Goal: Task Accomplishment & Management: Complete application form

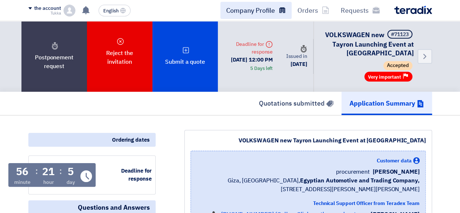
click at [278, 18] on link "Company Profile" at bounding box center [255, 10] width 71 height 17
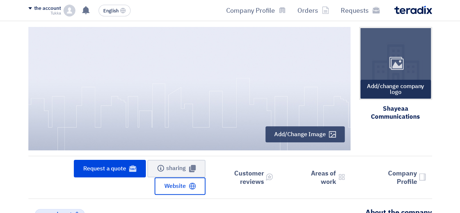
click at [418, 95] on div "Image" at bounding box center [395, 63] width 71 height 71
type input "C:\fakepath\Logo 2.png"
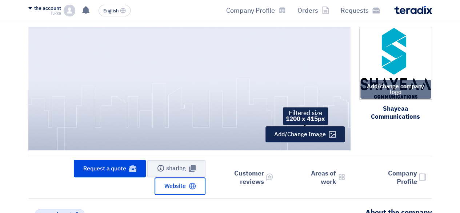
click at [308, 130] on font "Add/Change Image" at bounding box center [299, 134] width 51 height 9
type input "C:\fakepath\Shayeaa [PERSON_NAME] .jpg"
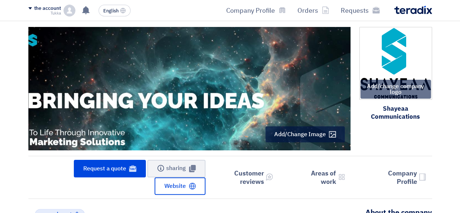
click at [408, 149] on div "Add/change company logo Image Shayeaa Communications" at bounding box center [390, 90] width 81 height 126
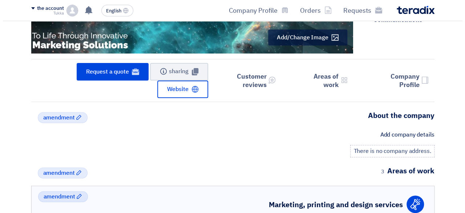
scroll to position [124, 0]
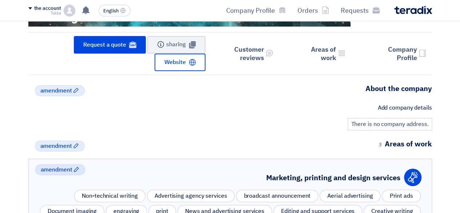
click at [392, 121] on font "There is no company address." at bounding box center [389, 124] width 77 height 9
click at [414, 105] on font "Add company details" at bounding box center [404, 107] width 54 height 9
click at [344, 107] on div "Add company details" at bounding box center [229, 107] width 403 height 9
click at [60, 94] on font "amendment" at bounding box center [56, 90] width 32 height 9
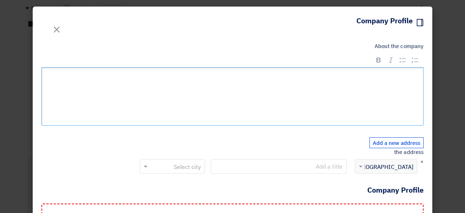
click at [328, 93] on div "Rich Text Editor, main" at bounding box center [232, 96] width 382 height 58
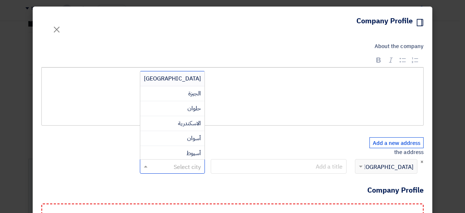
click at [201, 164] on input "text" at bounding box center [176, 167] width 51 height 12
click at [200, 77] on font "[GEOGRAPHIC_DATA]" at bounding box center [172, 78] width 57 height 9
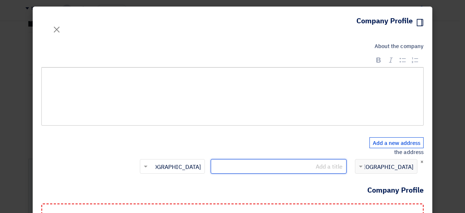
click at [314, 166] on input "text" at bounding box center [279, 166] width 136 height 15
drag, startPoint x: 226, startPoint y: 166, endPoint x: 291, endPoint y: 163, distance: 65.1
click at [291, 163] on input "معادي كمبوند أشجار درنة عمارة ١٣ الدور الأرضي شقة ٥" at bounding box center [279, 166] width 136 height 15
type input "معادي كمبوند أشجار درنة"
click at [323, 165] on input "معادي كمبوند أشجار درنة" at bounding box center [279, 166] width 136 height 15
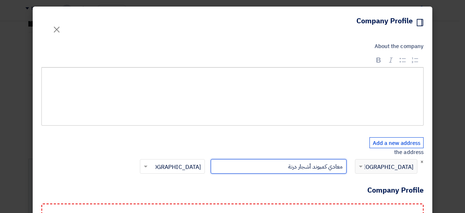
click at [323, 165] on input "معادي كمبوند أشجار درنة" at bounding box center [279, 166] width 136 height 15
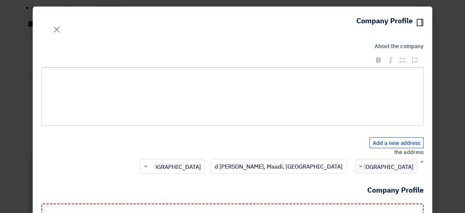
click at [341, 136] on form "About the company Rich Text Editor Bold (CTRL+B) Bold Italic (CTRL+I) Italian B…" at bounding box center [232, 147] width 382 height 211
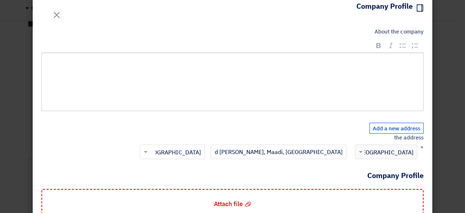
scroll to position [58, 0]
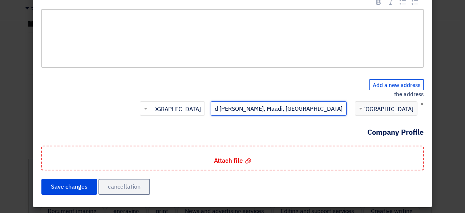
click at [310, 107] on input "Compound [PERSON_NAME], Maadi, [GEOGRAPHIC_DATA]" at bounding box center [279, 108] width 136 height 15
click at [312, 108] on input "Compound [PERSON_NAME], Maadi, [GEOGRAPHIC_DATA]" at bounding box center [279, 108] width 136 height 15
click at [330, 106] on input "Compound [PERSON_NAME], Maadi, [GEOGRAPHIC_DATA]" at bounding box center [279, 108] width 136 height 15
drag, startPoint x: 346, startPoint y: 112, endPoint x: 333, endPoint y: 112, distance: 13.8
click at [333, 112] on input "Compound [PERSON_NAME], Maadi, [GEOGRAPHIC_DATA]" at bounding box center [279, 108] width 136 height 15
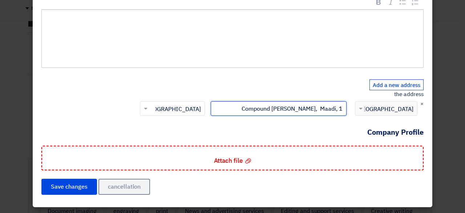
type input "Compound [PERSON_NAME], Maadi, 13"
click at [333, 112] on input "Compound [PERSON_NAME], Maadi, 13" at bounding box center [279, 108] width 136 height 15
type input "1"
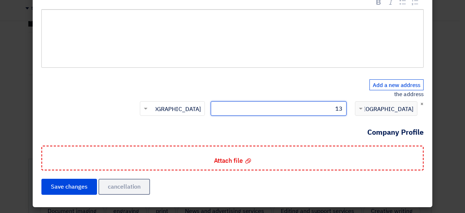
type input "1"
type input "c"
type input "13 Compound"
click at [333, 112] on input "13 Compound" at bounding box center [279, 108] width 136 height 15
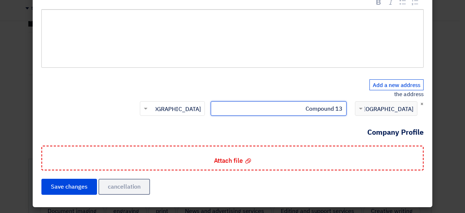
click at [333, 112] on input "13 Compound" at bounding box center [279, 108] width 136 height 15
click at [333, 112] on input "text" at bounding box center [279, 108] width 136 height 15
type input "Compound [PERSON_NAME], [STREET_ADDRESS]"
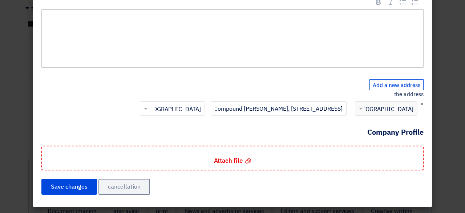
click at [357, 196] on div "About the company Rich Text Editor Bold (CTRL+B) Bold Italic (CTRL+I) Italian B…" at bounding box center [233, 94] width 400 height 226
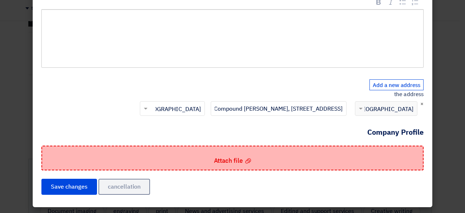
click at [158, 154] on div "Attach file Attach file" at bounding box center [232, 157] width 382 height 25
click at [0, 0] on input "Attach file Attach file" at bounding box center [0, 0] width 0 height 0
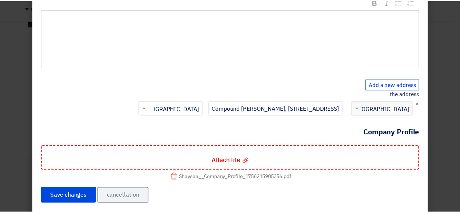
scroll to position [67, 0]
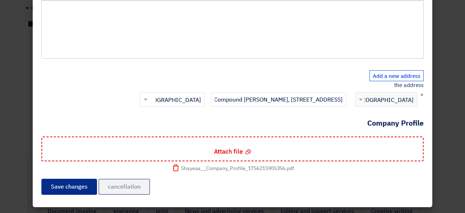
click at [90, 181] on button "Save changes" at bounding box center [69, 186] width 56 height 16
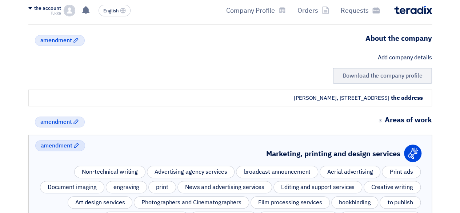
scroll to position [183, 0]
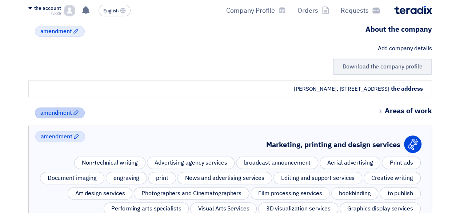
click at [74, 114] on icon "Edit" at bounding box center [76, 112] width 6 height 6
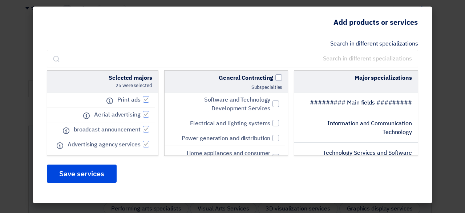
click at [20, 69] on modal-container "Add products or services Search in different specializations Major specializati…" at bounding box center [232, 106] width 465 height 213
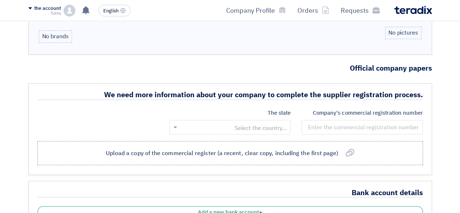
scroll to position [595, 0]
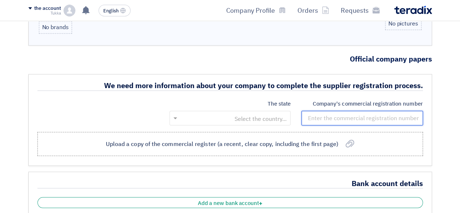
click at [395, 111] on input "number" at bounding box center [361, 117] width 121 height 15
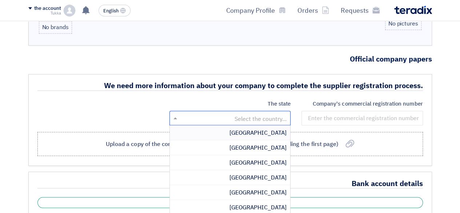
click at [246, 112] on input "text" at bounding box center [234, 118] width 107 height 12
type input "eg"
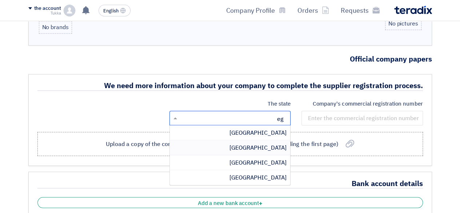
click at [255, 143] on div "[GEOGRAPHIC_DATA]" at bounding box center [230, 147] width 120 height 15
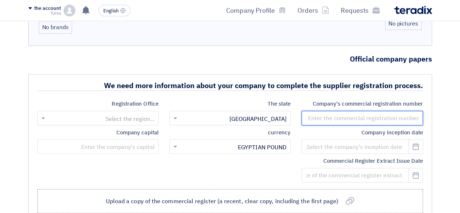
click at [347, 110] on input "number" at bounding box center [361, 117] width 121 height 15
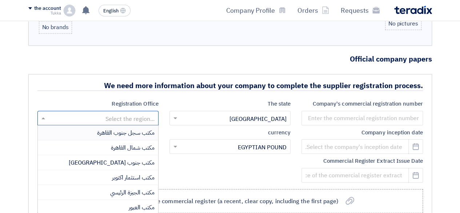
click at [145, 113] on input "text" at bounding box center [102, 118] width 107 height 12
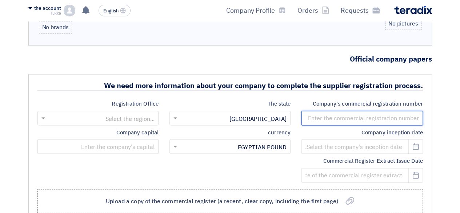
click at [352, 112] on input "number" at bounding box center [361, 117] width 121 height 15
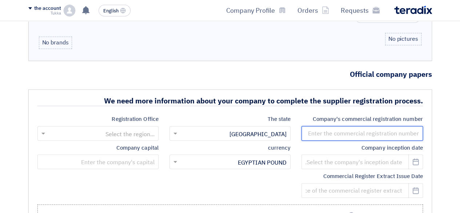
scroll to position [576, 0]
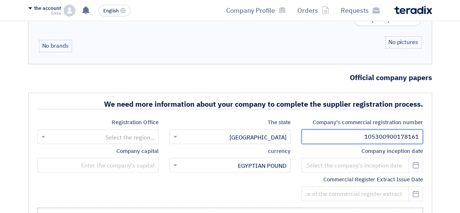
type input "105300900178161"
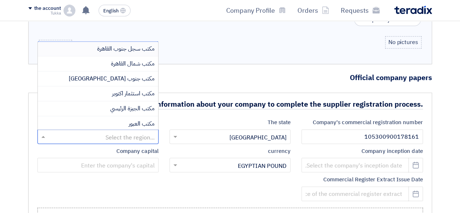
click at [126, 131] on input "text" at bounding box center [102, 137] width 107 height 12
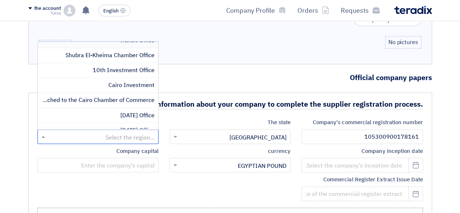
scroll to position [87, 0]
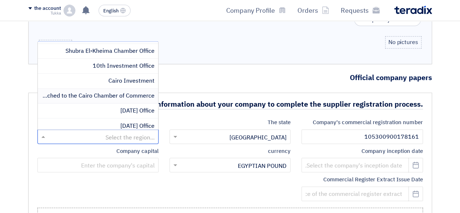
click at [77, 91] on font "Commercial Registry Office attached to the Cairo Chamber of Commerce" at bounding box center [58, 95] width 191 height 9
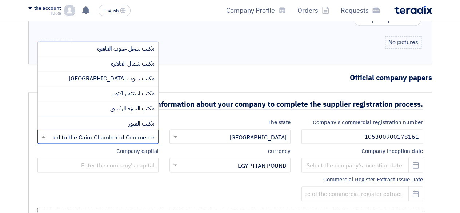
scroll to position [72, 0]
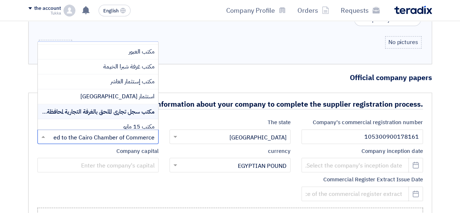
click at [67, 136] on input "text" at bounding box center [102, 137] width 107 height 12
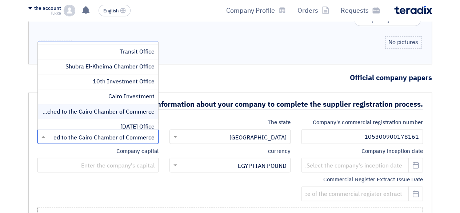
click at [67, 136] on input "text" at bounding box center [102, 137] width 107 height 12
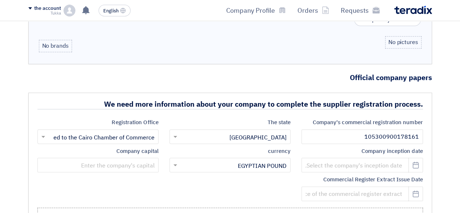
click at [69, 146] on label "Company capital" at bounding box center [97, 150] width 121 height 8
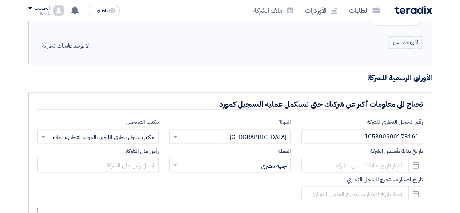
click at [100, 135] on input "text" at bounding box center [102, 137] width 107 height 12
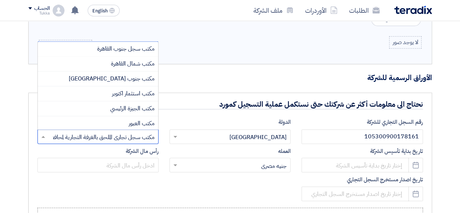
scroll to position [72, 0]
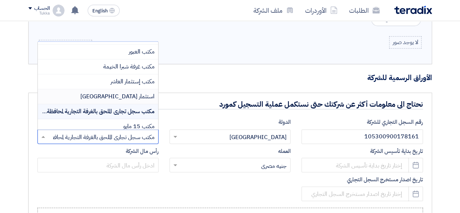
click at [116, 91] on div "استثمار [GEOGRAPHIC_DATA]" at bounding box center [98, 96] width 120 height 15
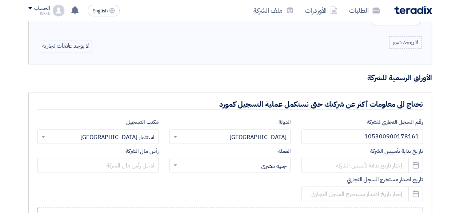
scroll to position [576, 0]
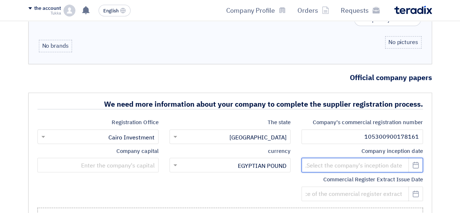
click at [330, 165] on input at bounding box center [361, 164] width 121 height 15
select select "8"
select select "2025"
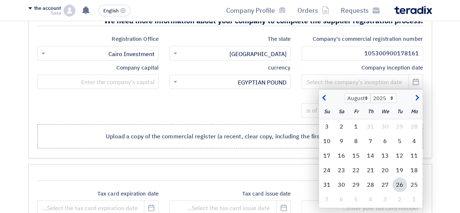
scroll to position [662, 0]
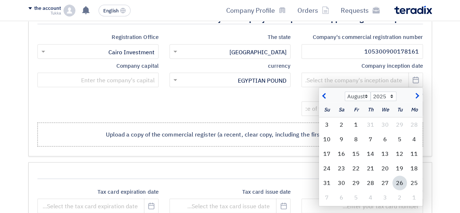
click at [324, 92] on span "button" at bounding box center [325, 96] width 4 height 8
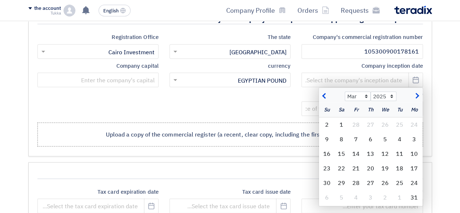
click at [324, 92] on span "button" at bounding box center [325, 96] width 4 height 8
select select "12"
click at [386, 93] on select "2014 2015 2016 2017 2018 2019 2020 2021 2022 2023 2024 2025 2026 2027 2028 2029…" at bounding box center [383, 95] width 26 height 9
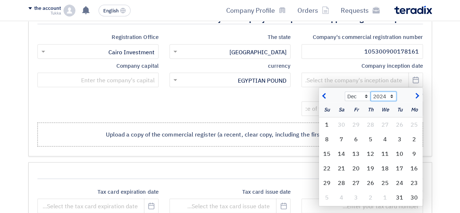
select select "2021"
click at [370, 91] on select "2014 2015 2016 2017 2018 2019 2020 2021 2022 2023 2024 2025 2026 2027 2028 2029…" at bounding box center [383, 95] width 26 height 9
click at [360, 91] on select "Jan Feb Mar Apr May Jun [DATE] August Sep Oct Nov Dec" at bounding box center [358, 95] width 26 height 9
click at [411, 167] on font "20" at bounding box center [413, 168] width 7 height 9
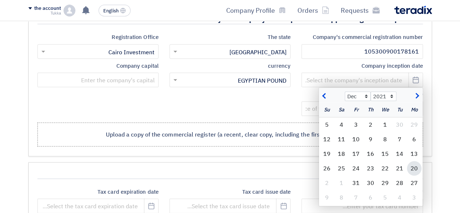
type input "[DATE]"
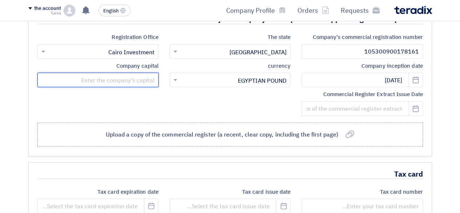
click at [125, 81] on input "text" at bounding box center [97, 79] width 121 height 15
click at [121, 73] on input "text" at bounding box center [97, 79] width 121 height 15
click at [134, 78] on input "3000000" at bounding box center [97, 79] width 121 height 15
click at [144, 76] on input "3,000000" at bounding box center [97, 79] width 121 height 15
type input "3,000,000"
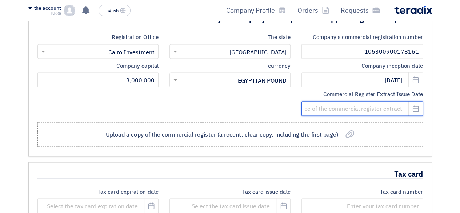
click at [327, 103] on input at bounding box center [361, 108] width 121 height 15
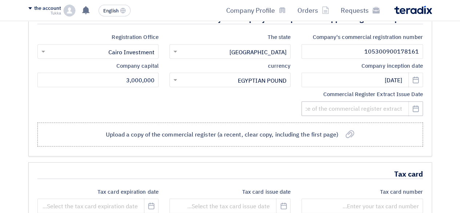
select select "8"
select select "2025"
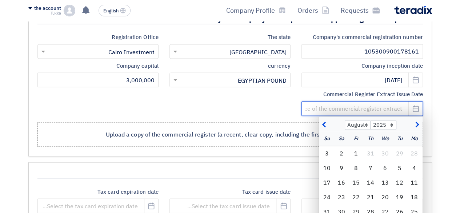
click at [339, 105] on input at bounding box center [361, 108] width 121 height 15
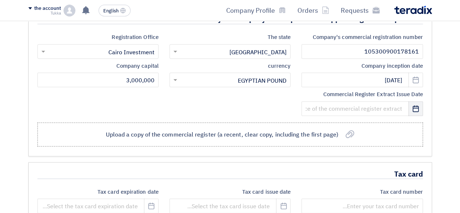
click at [416, 105] on icon "Pick a date" at bounding box center [415, 108] width 7 height 7
select select "8"
select select "2025"
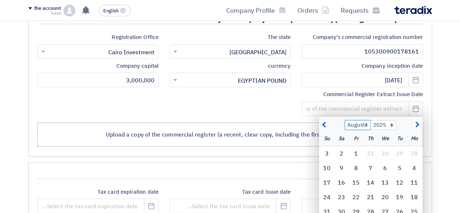
click at [361, 121] on select "Jan Feb Mar Apr May Jun [DATE] August Sep Oct Nov Dec" at bounding box center [358, 124] width 26 height 9
click at [345, 120] on select "Jan Feb Mar Apr May Jun [DATE] August Sep Oct Nov Dec" at bounding box center [358, 124] width 26 height 9
click at [365, 122] on select "Jan Feb Mar Apr May Jun [DATE] August Sep Oct Nov Dec" at bounding box center [358, 124] width 26 height 9
select select "7"
click at [345, 120] on select "Jan Feb Mar Apr May Jun [DATE] August Sep Oct Nov Dec" at bounding box center [358, 124] width 26 height 9
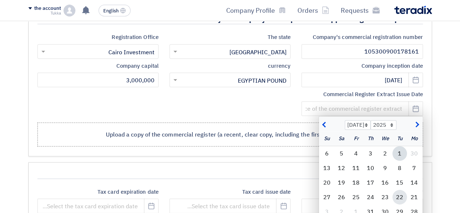
click at [397, 192] on font "22" at bounding box center [399, 196] width 7 height 9
type input "[DATE]"
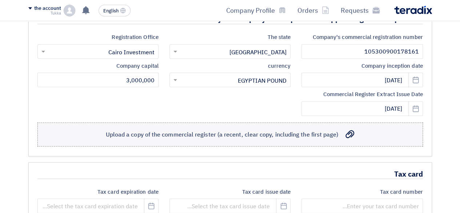
click at [418, 137] on label "تحميل صورة من السجل التجاري (نسخة حديثة وواضحة و تشمل الصفحة الأولى) Upload a c…" at bounding box center [229, 134] width 385 height 24
click at [0, 0] on input "تحميل صورة من السجل التجاري (نسخة حديثة وواضحة و تشمل الصفحة الأولى) Upload a c…" at bounding box center [0, 0] width 0 height 0
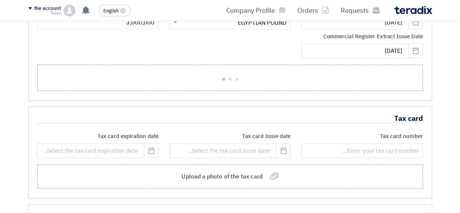
scroll to position [711, 0]
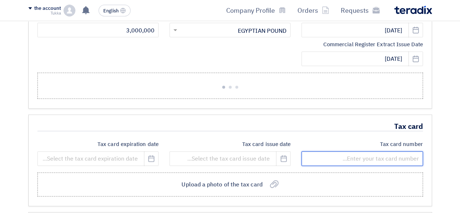
click at [341, 151] on input "number" at bounding box center [361, 158] width 121 height 15
type input "667170952"
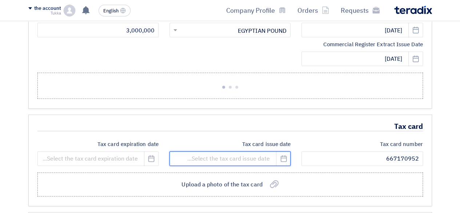
click at [252, 155] on input at bounding box center [229, 158] width 121 height 15
select select "8"
select select "2025"
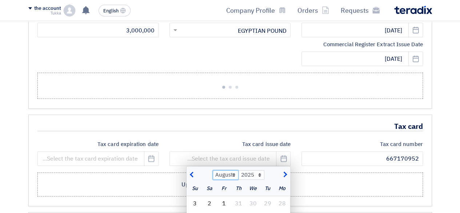
click at [221, 170] on select "Jan Feb Mar Apr May Jun [DATE] August Sep Oct Nov Dec" at bounding box center [226, 174] width 26 height 9
select select "1"
click at [213, 170] on select "Jan Feb Mar Apr May Jun [DATE] August Sep Oct Nov Dec" at bounding box center [226, 174] width 26 height 9
click at [249, 170] on select "2015 2016 2017 2018 2019 2020 2021 2022 2023 2024 2025 2026 2027 2028 2029 2030…" at bounding box center [251, 174] width 26 height 9
select select "2023"
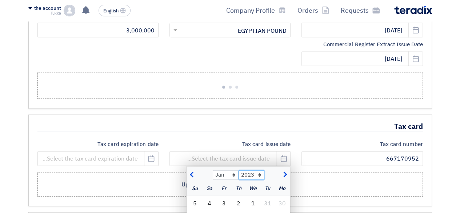
click at [238, 170] on select "2015 2016 2017 2018 2019 2020 2021 2022 2023 2024 2025 2026 2027 2028 2029 2030…" at bounding box center [251, 174] width 26 height 9
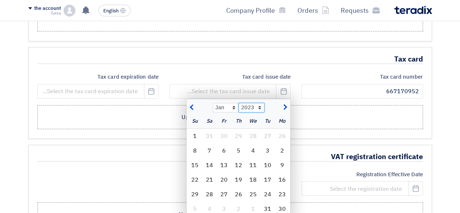
scroll to position [796, 0]
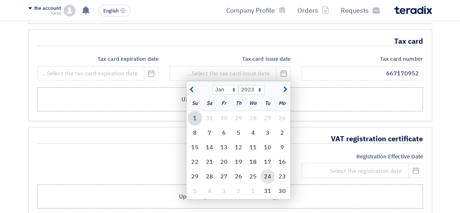
click at [269, 172] on font "24" at bounding box center [267, 176] width 7 height 9
type input "[DATE]"
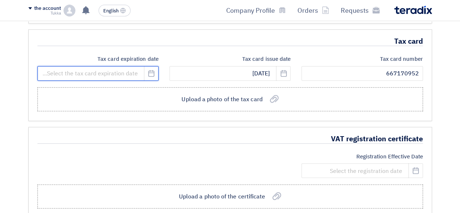
click at [129, 68] on input at bounding box center [97, 73] width 121 height 15
select select "8"
select select "2025"
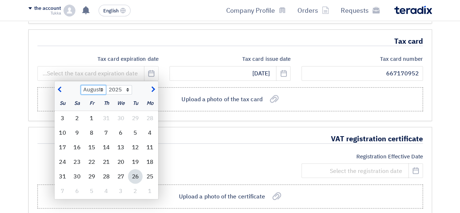
click at [96, 87] on select "Jan Feb Mar Apr May Jun [DATE] August Sep Oct Nov Dec" at bounding box center [94, 89] width 26 height 9
select select "1"
click at [81, 85] on select "Jan Feb Mar Apr May Jun [DATE] August Sep Oct Nov Dec" at bounding box center [94, 89] width 26 height 9
click at [121, 85] on select "2015 2016 2017 2018 2019 2020 2021 2022 2023 2024 2025 2026 2027 2028 2029 2030…" at bounding box center [119, 89] width 26 height 9
select select "2028"
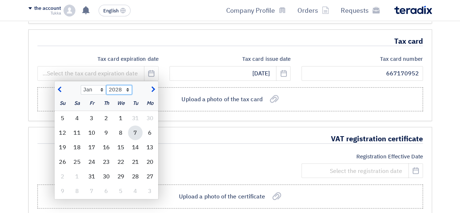
click at [106, 85] on select "2015 2016 2017 2018 2019 2020 2021 2022 2023 2024 2025 2026 2027 2028 2029 2030…" at bounding box center [119, 89] width 26 height 9
click at [63, 157] on font "23" at bounding box center [62, 161] width 7 height 9
type input "[DATE]"
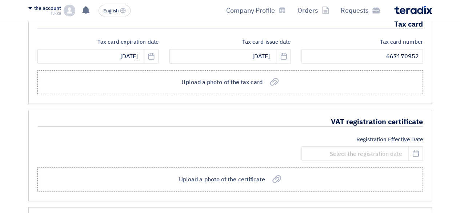
scroll to position [811, 0]
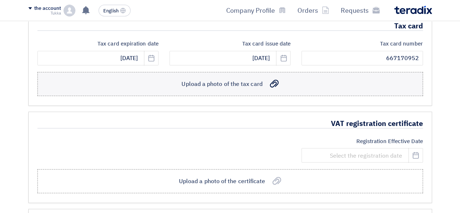
click at [281, 85] on label "تحميل صورة من البطاقة الضريبية Upload a photo of the tax card" at bounding box center [229, 84] width 385 height 24
click at [0, 0] on input "تحميل صورة من البطاقة الضريبية Upload a photo of the tax card" at bounding box center [0, 0] width 0 height 0
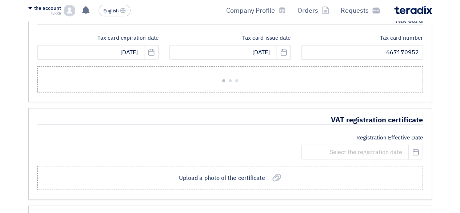
scroll to position [830, 0]
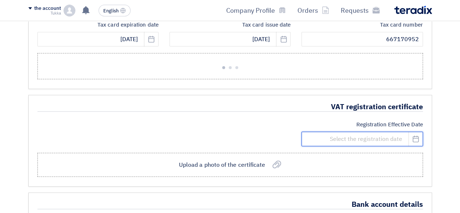
click at [371, 132] on input at bounding box center [361, 139] width 121 height 15
select select "8"
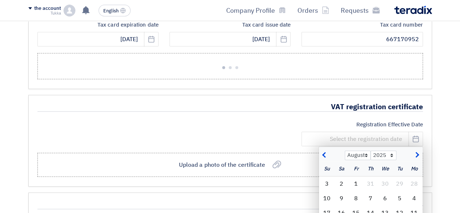
click at [313, 114] on div "VAT registration certificate Registration Effective Date Jan Feb Mar Apr May Ju…" at bounding box center [229, 141] width 403 height 92
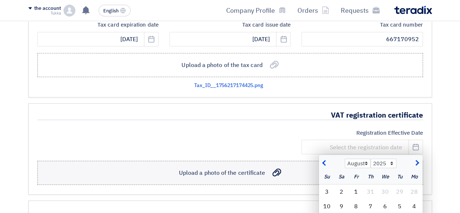
click at [232, 170] on font "Upload a photo of the certificate" at bounding box center [222, 172] width 86 height 9
click at [0, 0] on input "تحميل صورة من الشهادة Upload a photo of the certificate" at bounding box center [0, 0] width 0 height 0
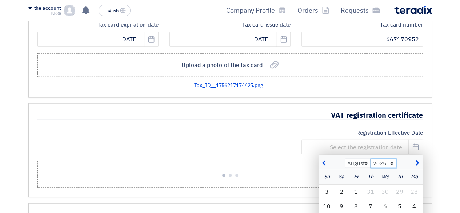
click at [377, 158] on select "2015 2016 2017 2018 2019 2020 2021 2022 2023 2024 2025 2026 2027 2028 2029 2030…" at bounding box center [383, 162] width 26 height 9
select select "2022"
click at [370, 158] on select "2015 2016 2017 2018 2019 2020 2021 2022 2023 2024 2025 2026 2027 2028 2029 2030…" at bounding box center [383, 162] width 26 height 9
click at [365, 159] on select "Jan Feb Mar Apr May Jun [DATE] August Sep Oct Nov Dec" at bounding box center [358, 162] width 26 height 9
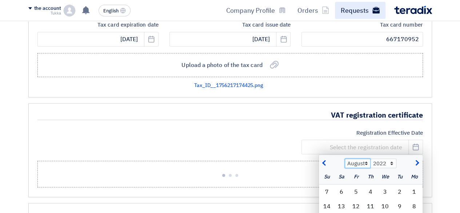
select select "1"
click at [345, 158] on select "Jan Feb Mar Apr May Jun [DATE] August Sep Oct Nov Dec" at bounding box center [358, 162] width 26 height 9
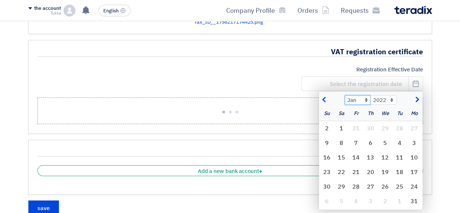
scroll to position [903, 0]
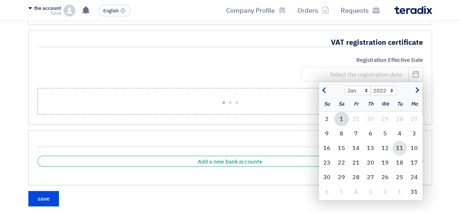
click at [397, 144] on font "11" at bounding box center [399, 148] width 7 height 9
type input "[DATE]"
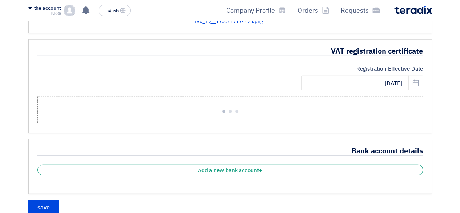
scroll to position [896, 0]
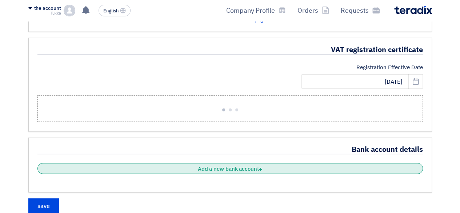
click at [277, 163] on div "+ Add a new bank account" at bounding box center [229, 168] width 385 height 11
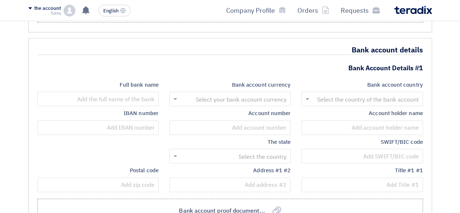
scroll to position [1010, 0]
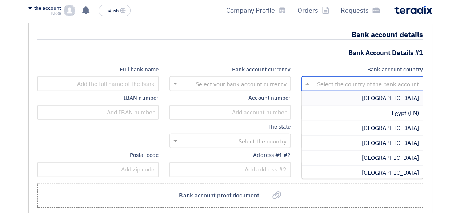
click at [412, 79] on input "text" at bounding box center [366, 85] width 107 height 12
click at [409, 94] on font "[GEOGRAPHIC_DATA]" at bounding box center [390, 98] width 57 height 9
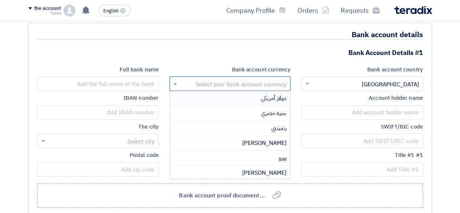
click at [260, 79] on input "text" at bounding box center [234, 85] width 107 height 12
click at [226, 106] on div "Egyptian pound" at bounding box center [230, 113] width 120 height 15
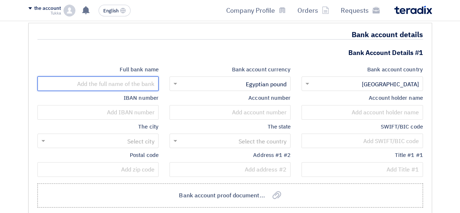
click at [137, 81] on input "text" at bounding box center [97, 83] width 121 height 15
click at [101, 79] on input "text" at bounding box center [97, 83] width 121 height 15
type input "A"
type input "ALSHAYEAA FOR PUBLICITY AND ADVERTISING"
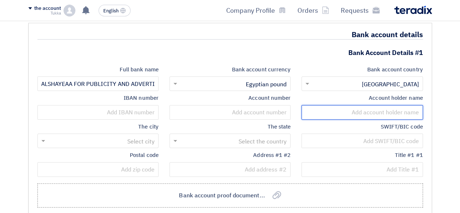
scroll to position [0, 0]
click at [339, 109] on input "text" at bounding box center [361, 112] width 121 height 15
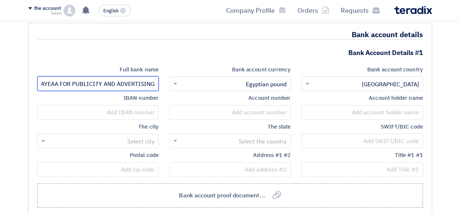
click at [72, 79] on input "ALSHAYEAA FOR PUBLICITY AND ADVERTISING" at bounding box center [97, 83] width 121 height 15
type input "n"
type input "National Bank of Egypt"
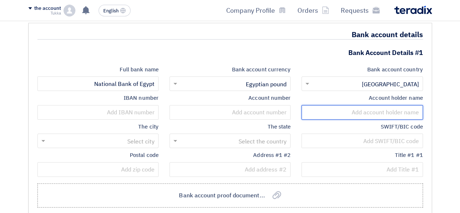
click at [396, 107] on input "text" at bounding box center [361, 112] width 121 height 15
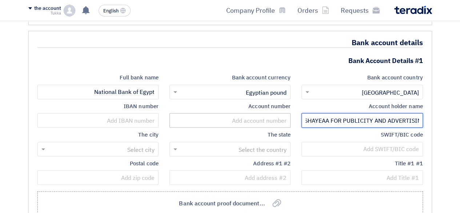
scroll to position [0, -15]
type input "ALSHAYEAA FOR PUBLICITY AND ADVERTISING"
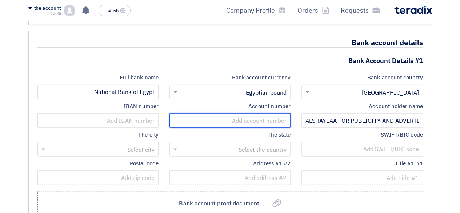
scroll to position [0, 0]
click at [235, 114] on input "text" at bounding box center [229, 120] width 121 height 15
type input "0363171345032801018"
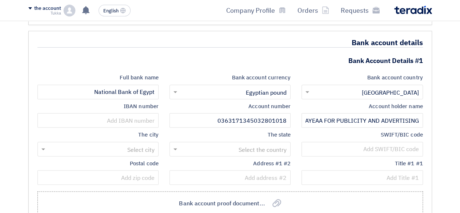
click at [136, 122] on div "IBAN number" at bounding box center [98, 116] width 132 height 29
click at [145, 113] on input "text" at bounding box center [97, 120] width 121 height 15
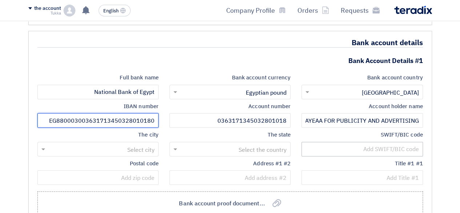
type input "EG880003003631713450328010180"
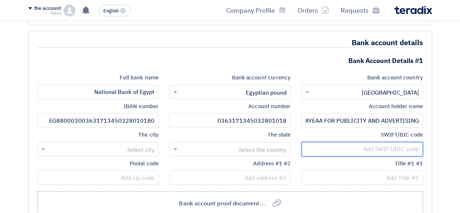
click at [333, 142] on input "text" at bounding box center [361, 149] width 121 height 15
type input "[SWIFT_CODE]"
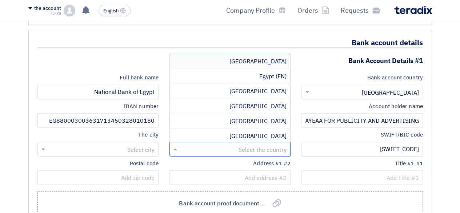
click at [227, 144] on input "text" at bounding box center [234, 150] width 107 height 12
click at [274, 54] on div "[GEOGRAPHIC_DATA]" at bounding box center [230, 61] width 120 height 15
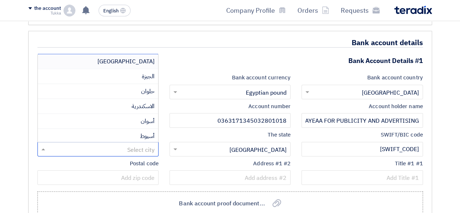
click at [145, 148] on input "text" at bounding box center [102, 150] width 107 height 12
type input "C"
click at [150, 58] on font "[GEOGRAPHIC_DATA]" at bounding box center [125, 61] width 57 height 9
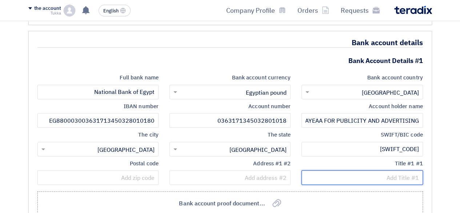
click at [362, 173] on input "text" at bounding box center [361, 177] width 121 height 15
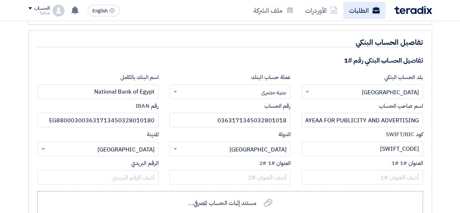
scroll to position [1010, 0]
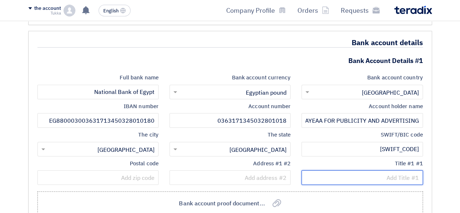
click at [369, 170] on input "text" at bounding box center [361, 177] width 121 height 15
type input "Bein El-Sarayat"
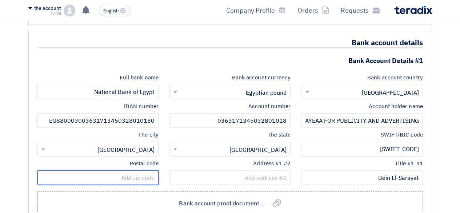
click at [115, 171] on input "text" at bounding box center [97, 177] width 121 height 15
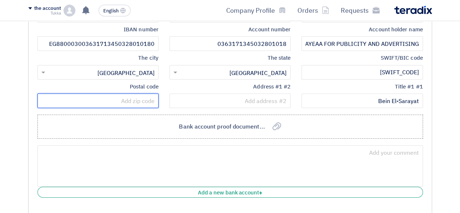
scroll to position [1100, 0]
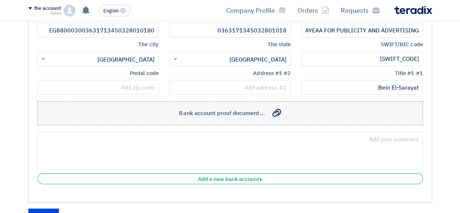
click at [302, 104] on label "مستند إثبات الحساب المصرفي... Bank account proof document..." at bounding box center [229, 113] width 385 height 24
click at [0, 0] on input "مستند إثبات الحساب المصرفي... Bank account proof document..." at bounding box center [0, 0] width 0 height 0
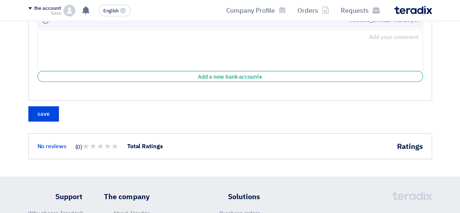
scroll to position [1229, 0]
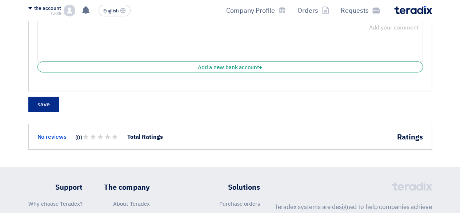
click at [46, 100] on font "save" at bounding box center [43, 104] width 12 height 9
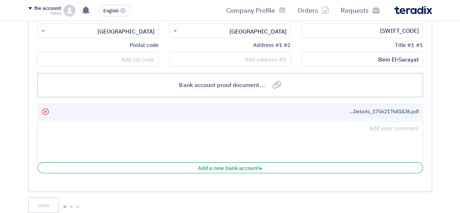
scroll to position [1138, 0]
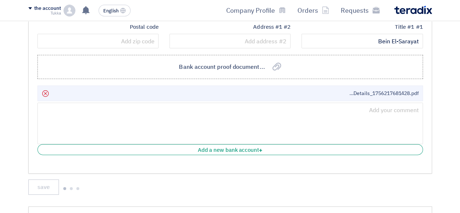
scroll to position [1161, 0]
